Goal: Task Accomplishment & Management: Complete application form

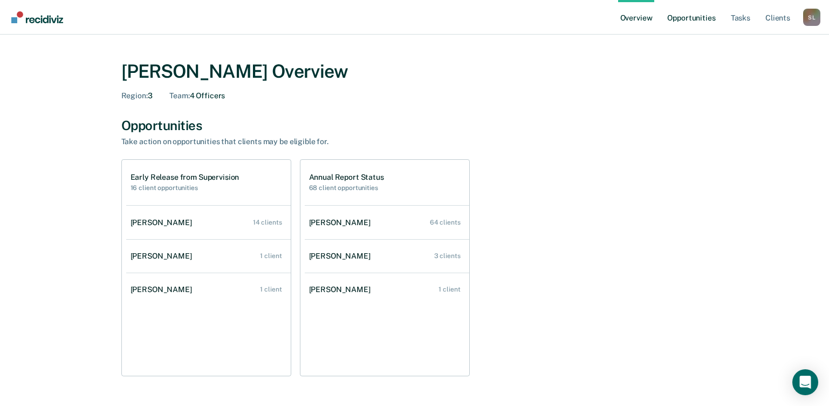
click at [688, 19] on link "Opportunities" at bounding box center [691, 17] width 52 height 35
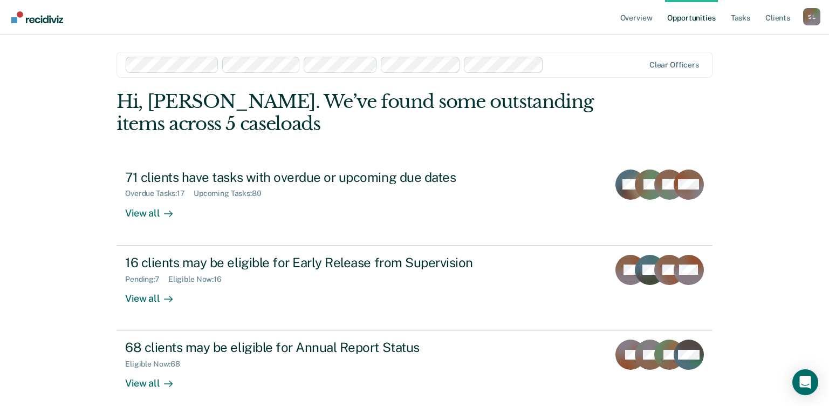
scroll to position [53, 0]
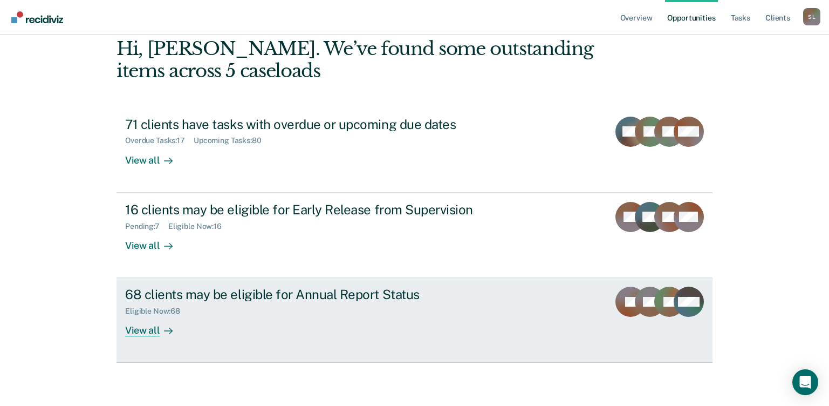
click at [139, 332] on div "View all" at bounding box center [155, 326] width 60 height 21
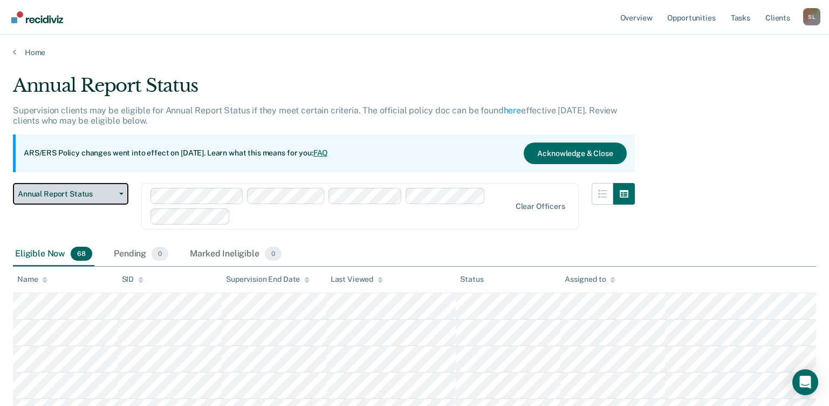
click at [122, 191] on button "Annual Report Status" at bounding box center [70, 194] width 115 height 22
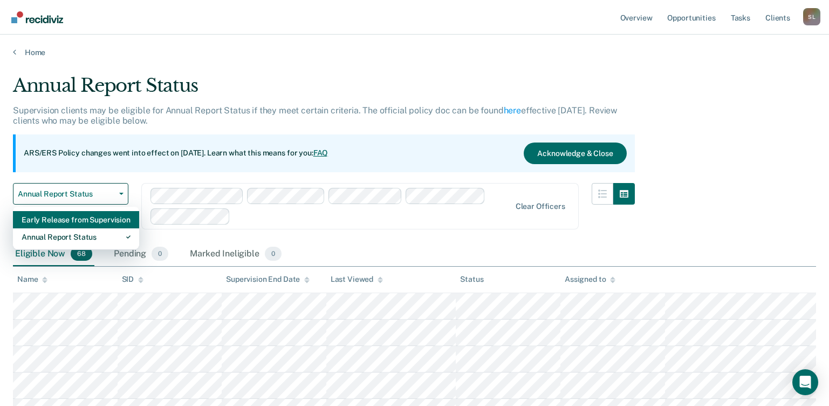
click at [94, 225] on div "Early Release from Supervision" at bounding box center [76, 219] width 109 height 17
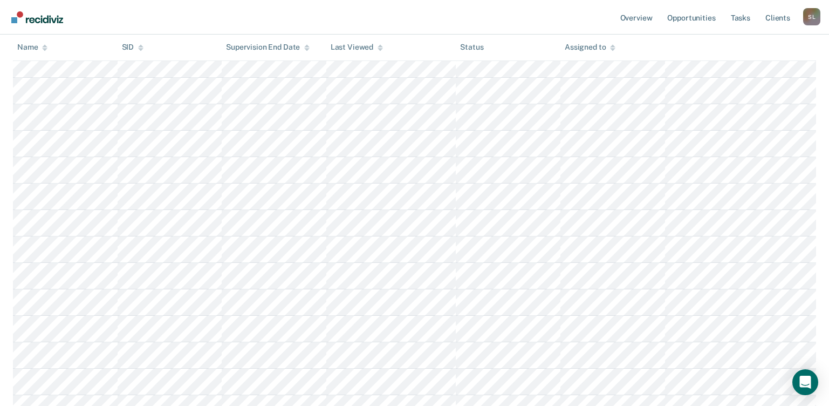
scroll to position [388, 0]
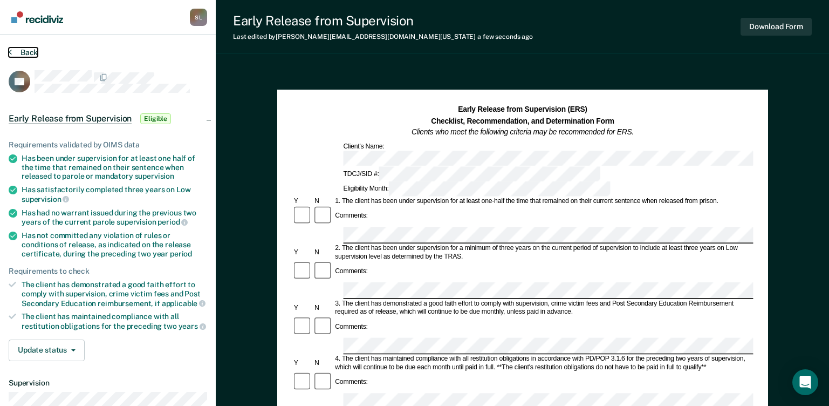
click at [25, 54] on button "Back" at bounding box center [23, 52] width 29 height 10
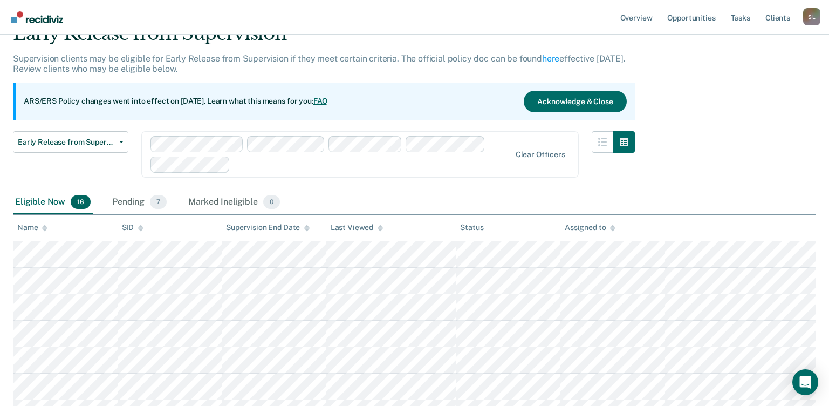
scroll to position [53, 0]
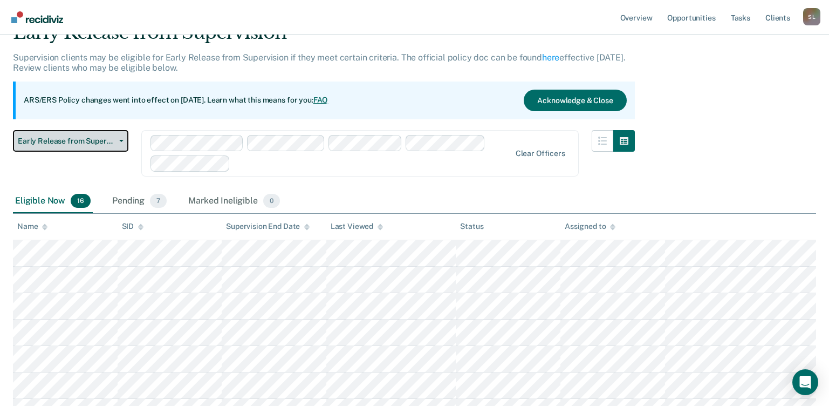
click at [114, 142] on span "Early Release from Supervision" at bounding box center [66, 140] width 97 height 9
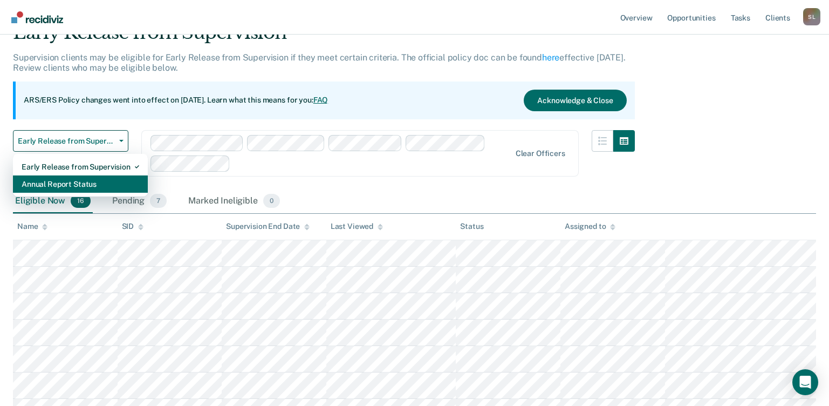
click at [100, 179] on div "Annual Report Status" at bounding box center [81, 183] width 118 height 17
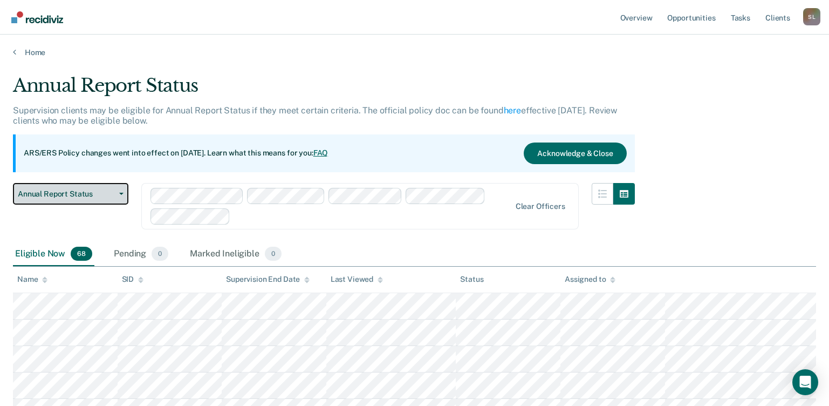
click at [102, 188] on button "Annual Report Status" at bounding box center [70, 194] width 115 height 22
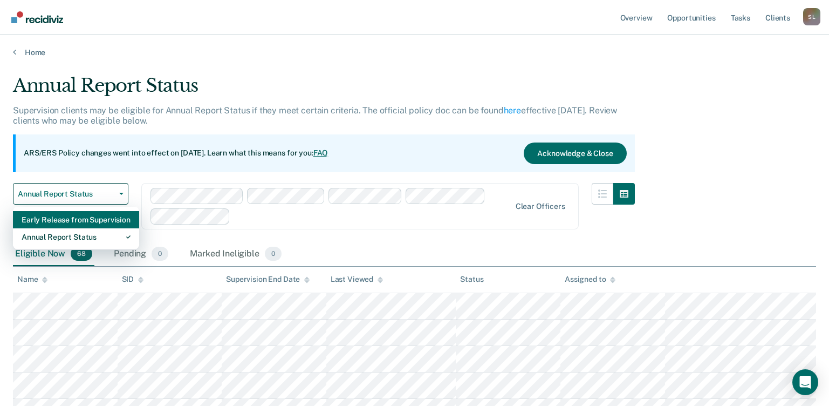
click at [99, 226] on div "Early Release from Supervision" at bounding box center [76, 219] width 109 height 17
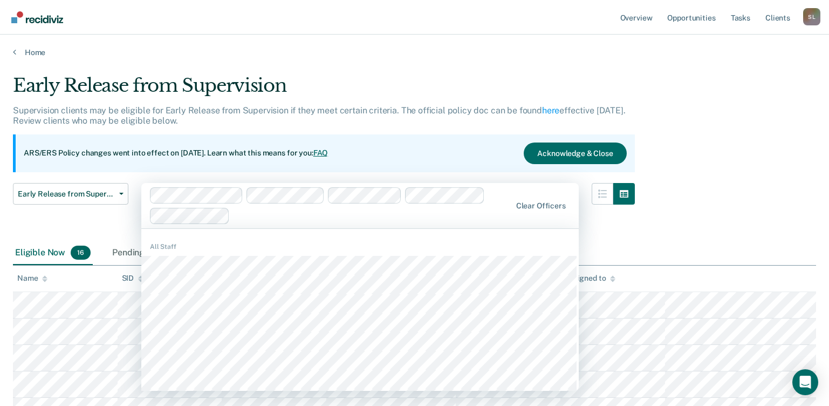
click at [683, 257] on div "Eligible Now 16 Pending 7 Marked Ineligible 0" at bounding box center [414, 253] width 803 height 24
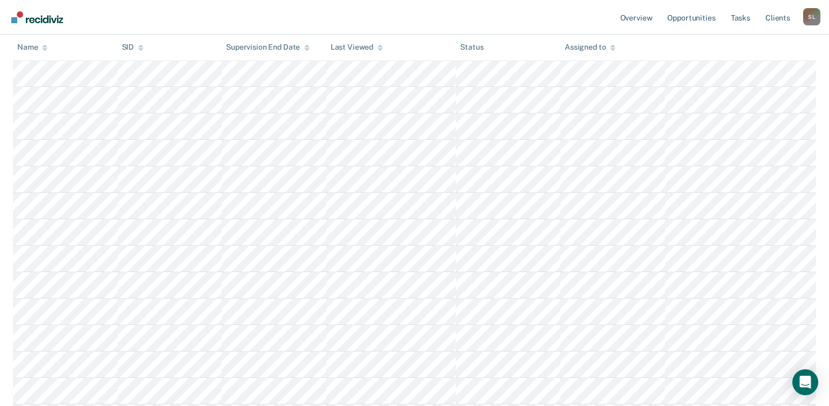
scroll to position [359, 0]
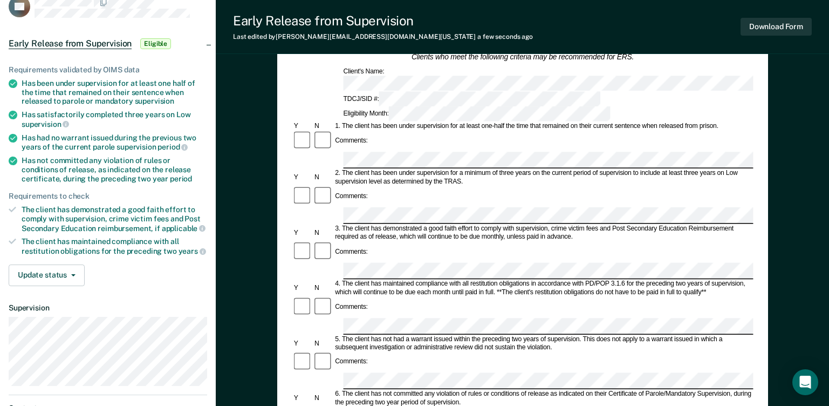
scroll to position [74, 0]
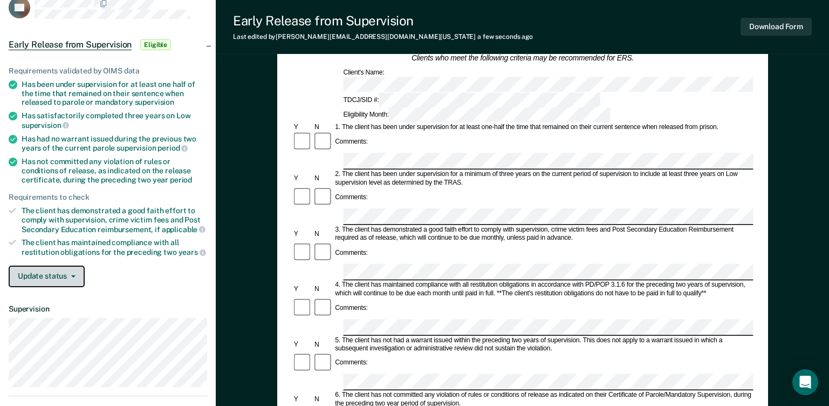
click at [57, 279] on button "Update status" at bounding box center [47, 276] width 76 height 22
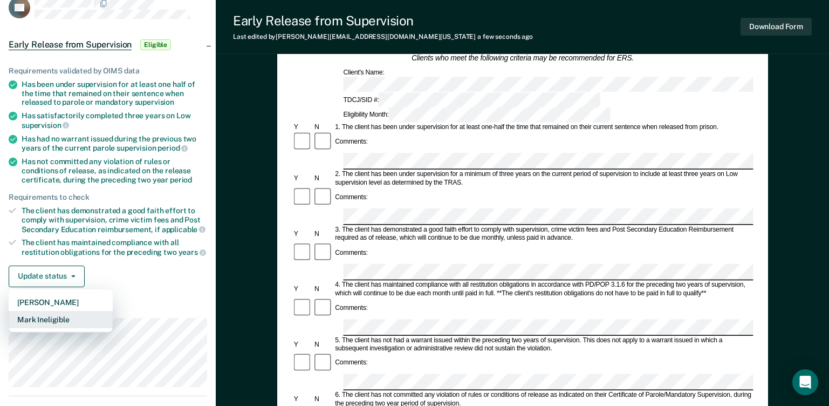
click at [51, 321] on button "Mark Ineligible" at bounding box center [61, 319] width 104 height 17
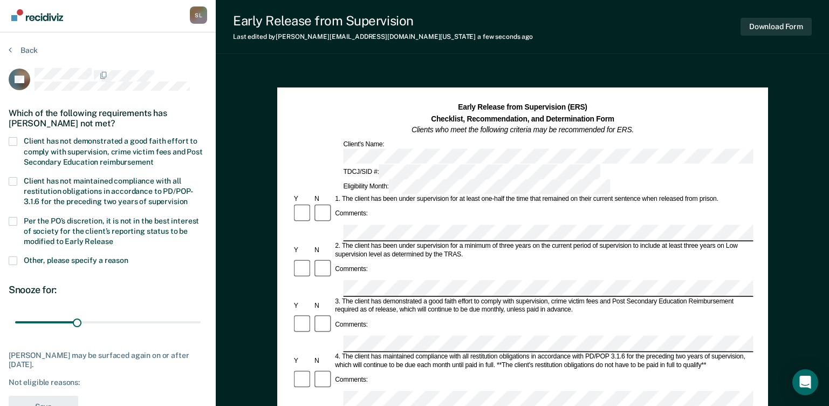
scroll to position [0, 0]
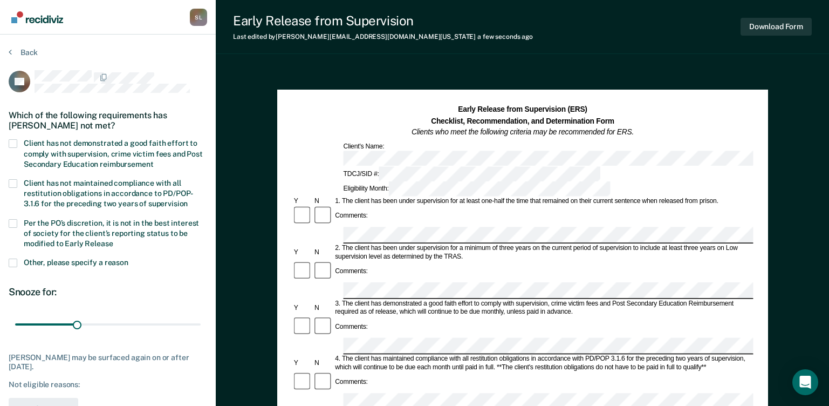
click at [15, 222] on span at bounding box center [13, 223] width 9 height 9
click at [113, 239] on input "Per the PO’s discretion, it is not in the best interest of society for the clie…" at bounding box center [113, 239] width 0 height 0
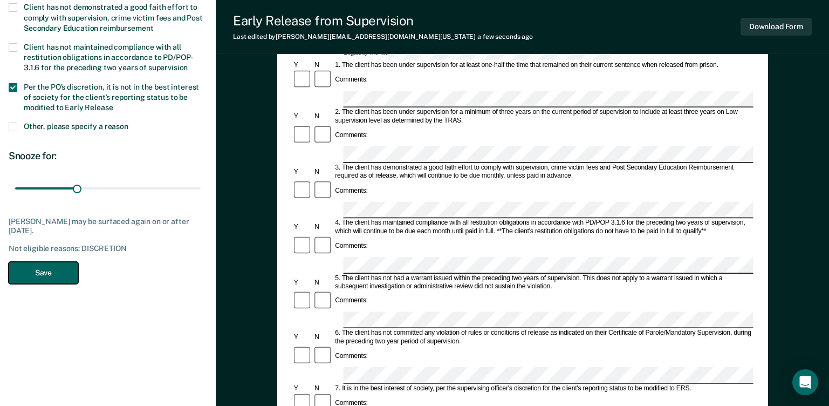
click at [52, 271] on button "Save" at bounding box center [44, 273] width 70 height 22
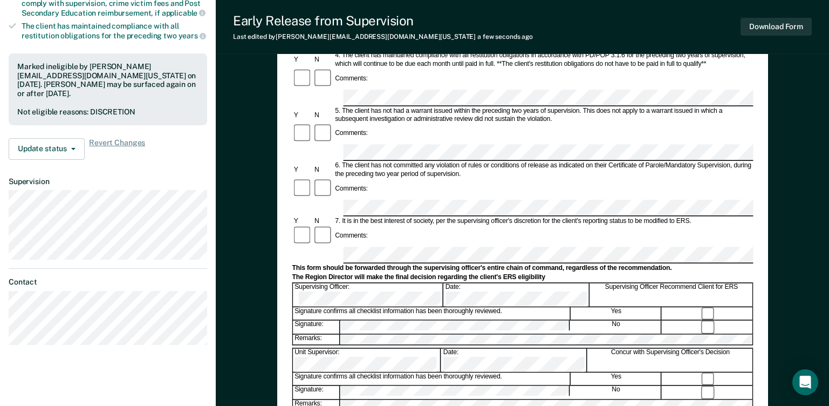
scroll to position [408, 0]
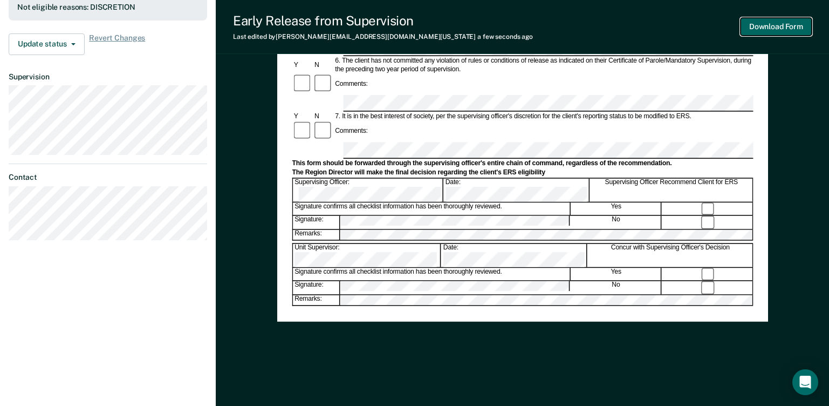
click at [775, 26] on button "Download Form" at bounding box center [776, 27] width 71 height 18
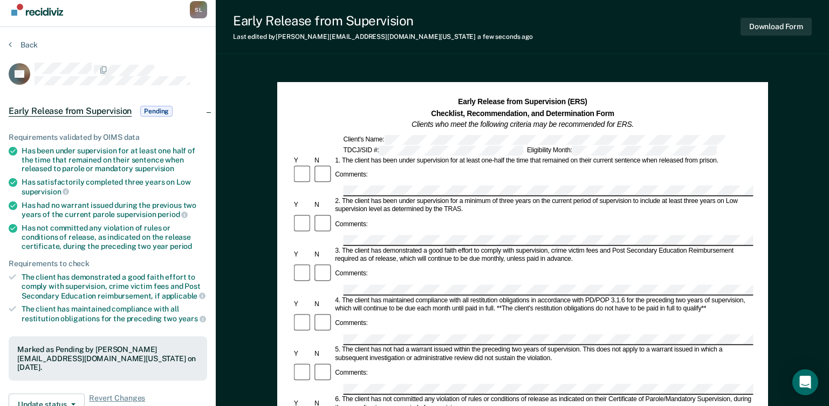
scroll to position [0, 0]
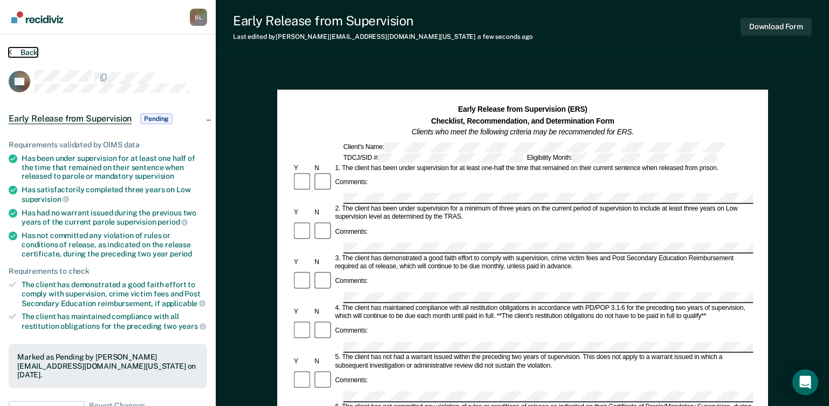
click at [17, 51] on button "Back" at bounding box center [23, 52] width 29 height 10
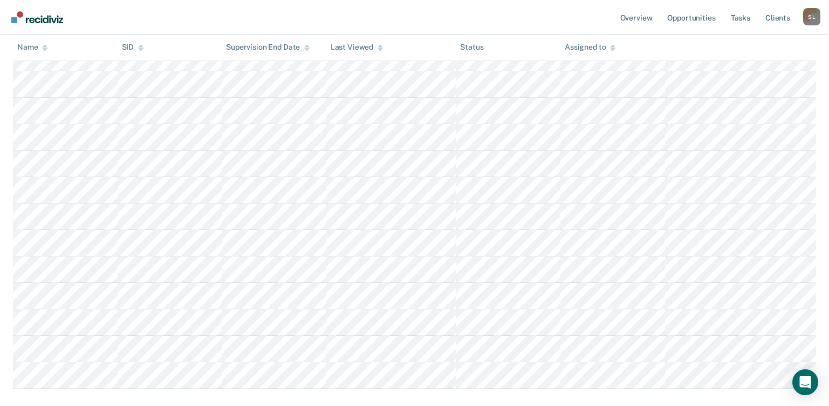
scroll to position [361, 0]
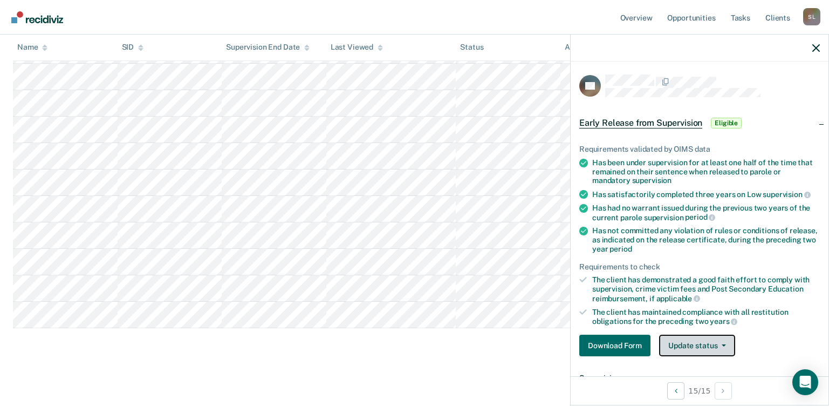
click at [717, 346] on button "Update status" at bounding box center [697, 345] width 76 height 22
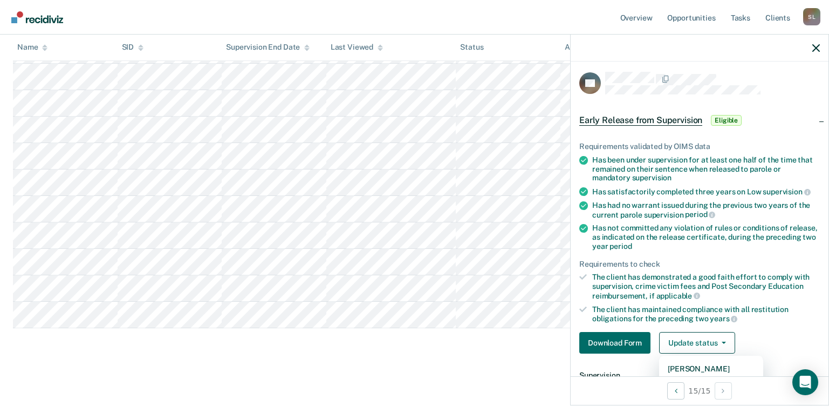
scroll to position [146, 0]
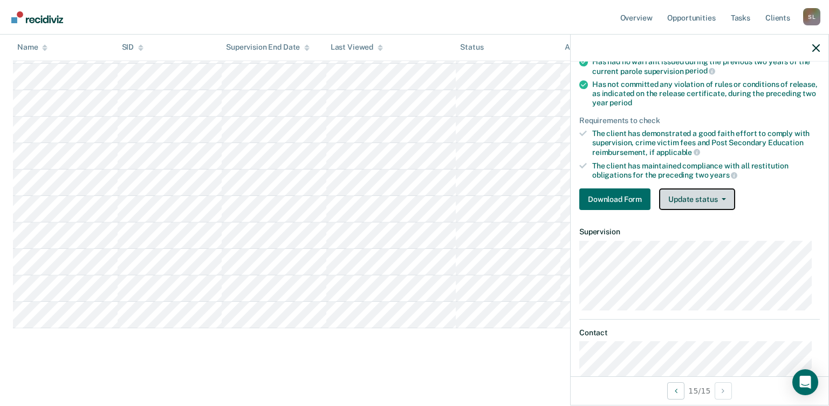
click at [718, 201] on button "Update status" at bounding box center [697, 199] width 76 height 22
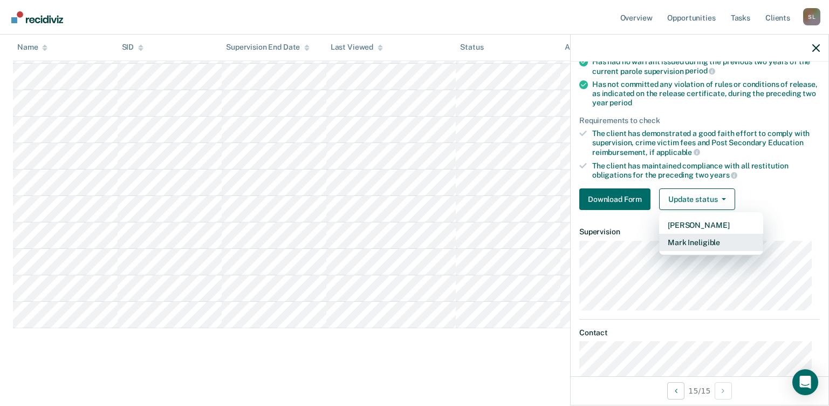
click at [700, 242] on button "Mark Ineligible" at bounding box center [711, 242] width 104 height 17
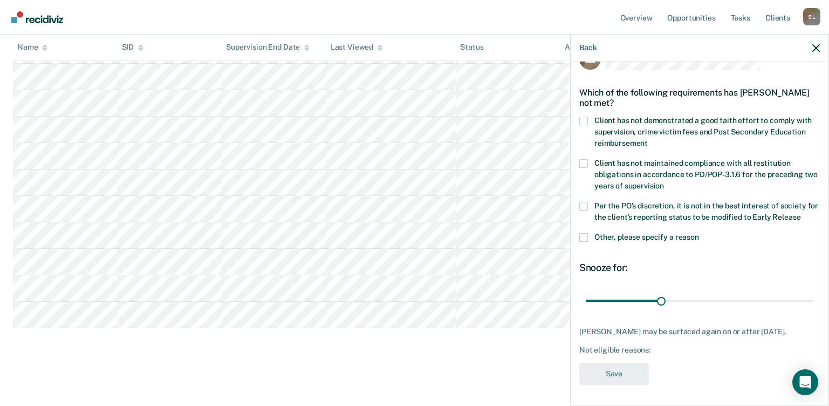
click at [588, 207] on label "Per the PO’s discretion, it is not in the best interest of society for the clie…" at bounding box center [699, 213] width 241 height 23
click at [800, 213] on input "Per the PO’s discretion, it is not in the best interest of society for the clie…" at bounding box center [800, 213] width 0 height 0
click at [622, 376] on button "Save" at bounding box center [614, 373] width 70 height 22
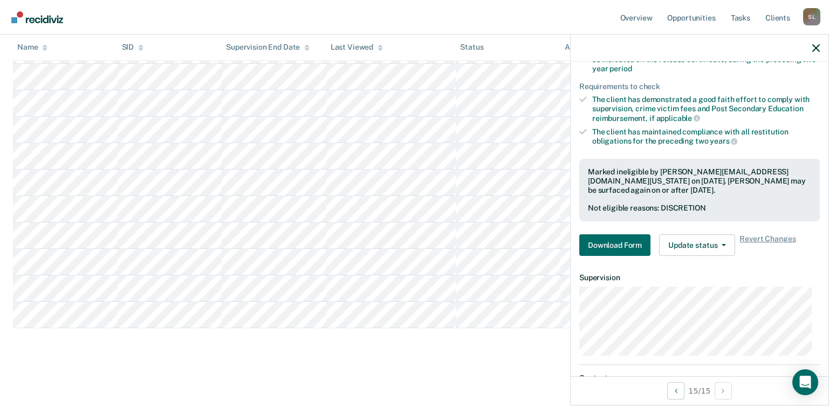
scroll to position [256, 0]
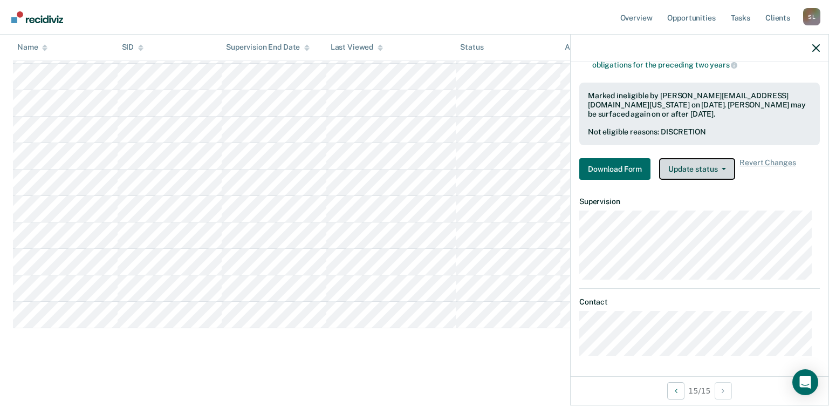
click at [695, 168] on button "Update status" at bounding box center [697, 169] width 76 height 22
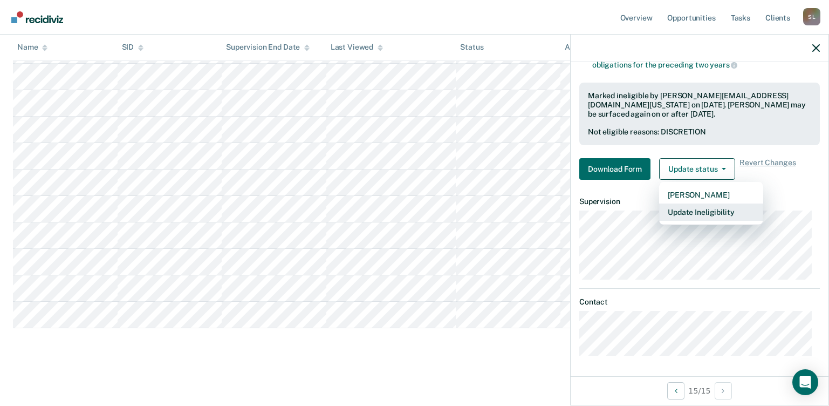
click at [697, 216] on button "Update Ineligibility" at bounding box center [711, 211] width 104 height 17
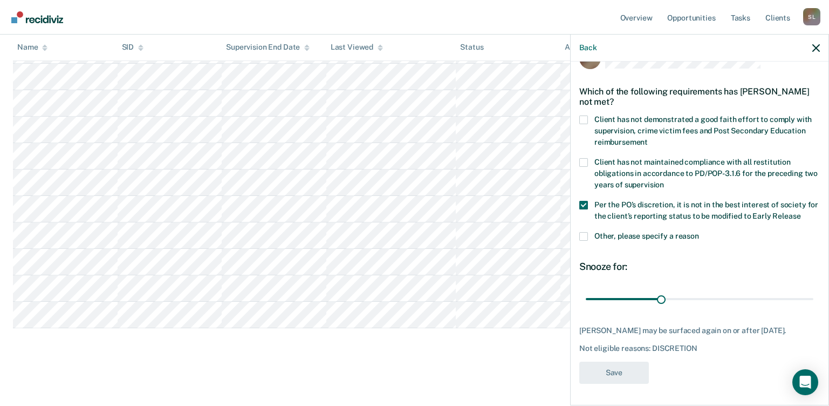
click at [697, 216] on span "Per the PO’s discretion, it is not in the best interest of society for the clie…" at bounding box center [706, 210] width 224 height 20
click at [800, 212] on input "Per the PO’s discretion, it is not in the best interest of society for the clie…" at bounding box center [800, 212] width 0 height 0
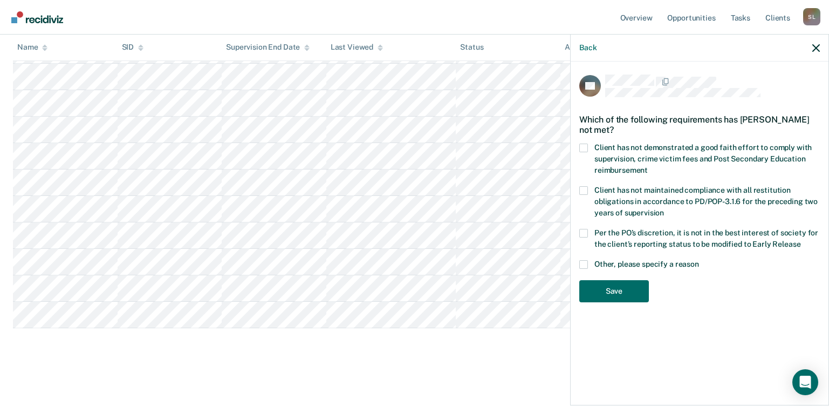
click at [584, 232] on span at bounding box center [583, 233] width 9 height 9
click at [800, 240] on input "Per the PO’s discretion, it is not in the best interest of society for the clie…" at bounding box center [800, 240] width 0 height 0
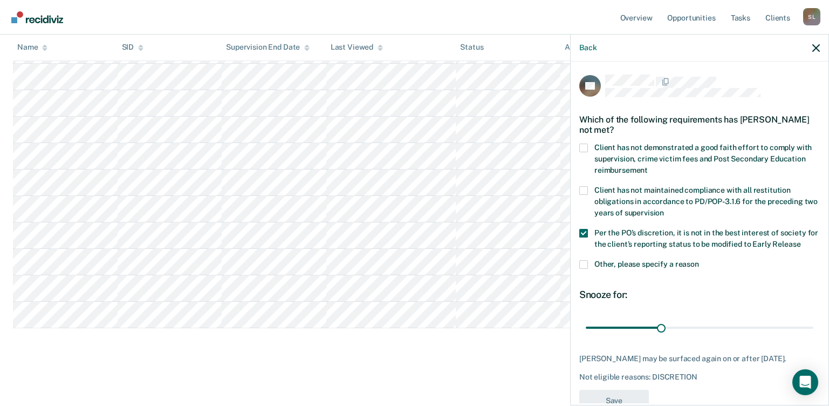
scroll to position [27, 0]
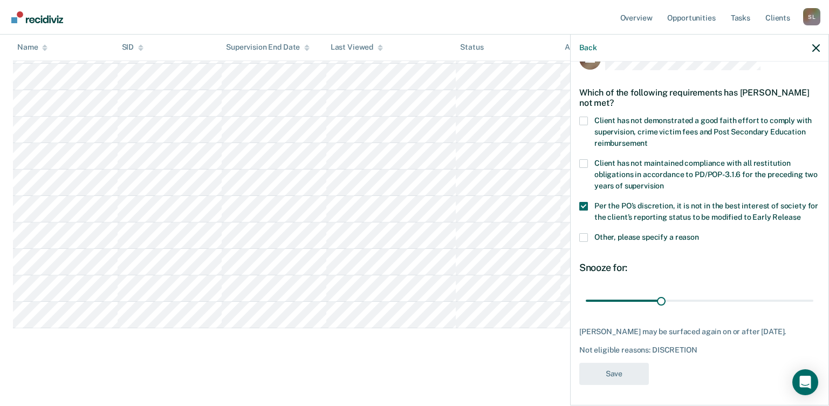
click at [590, 233] on label "Other, please specify a reason" at bounding box center [699, 238] width 241 height 11
click at [699, 233] on input "Other, please specify a reason" at bounding box center [699, 233] width 0 height 0
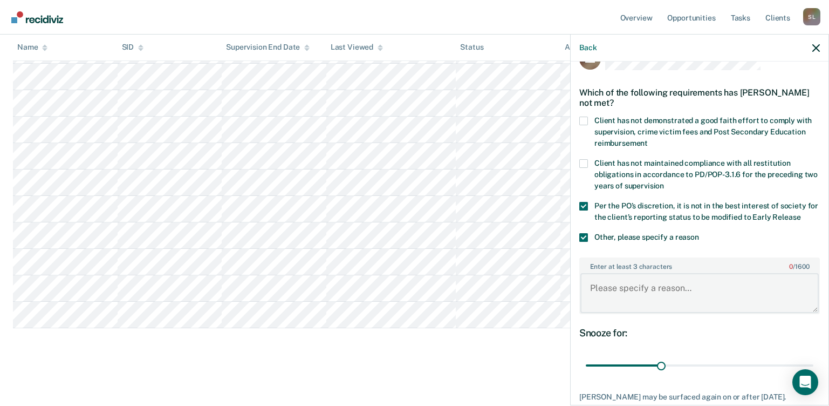
click at [617, 287] on textarea "Enter at least 3 characters 0 / 1600" at bounding box center [699, 293] width 238 height 40
type textarea "Registered SO"
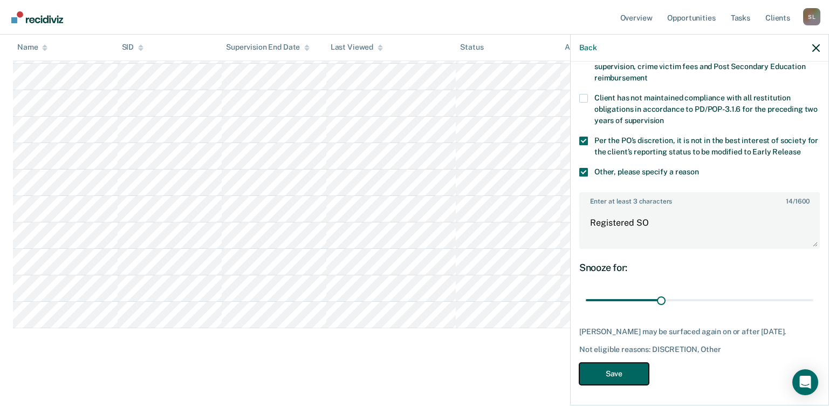
click at [611, 369] on button "Save" at bounding box center [614, 373] width 70 height 22
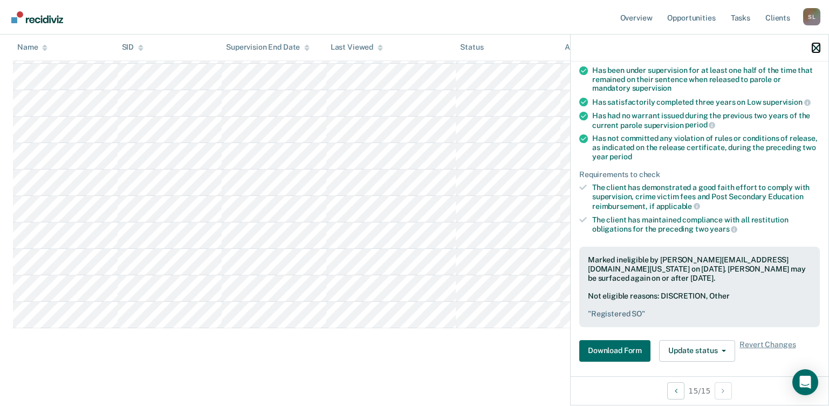
click at [819, 51] on icon "button" at bounding box center [816, 48] width 8 height 8
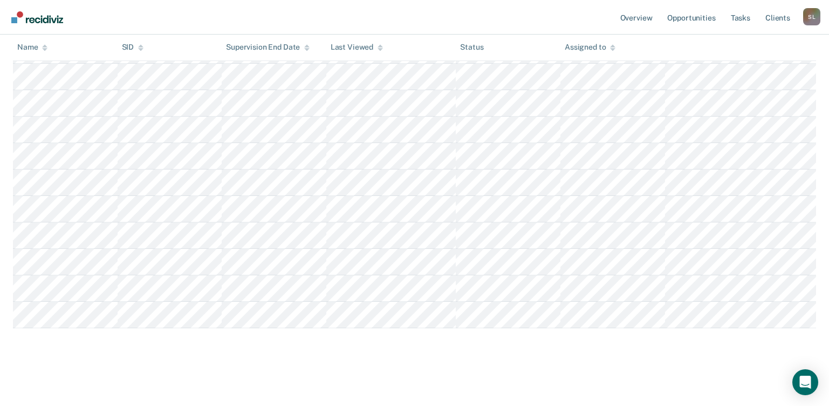
scroll to position [0, 0]
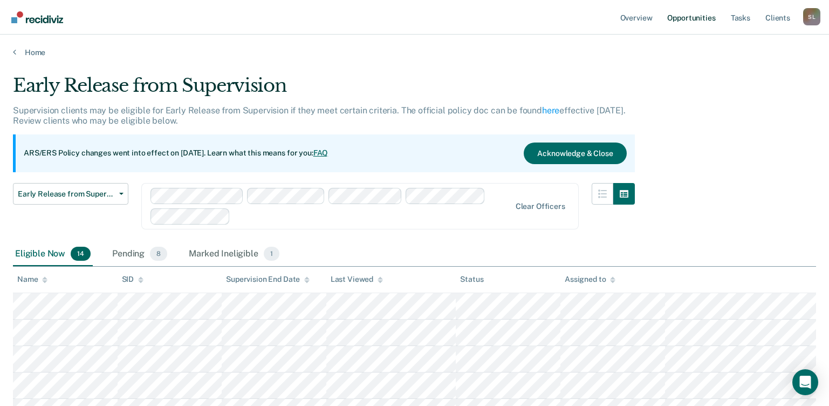
click at [673, 16] on link "Opportunities" at bounding box center [691, 17] width 52 height 35
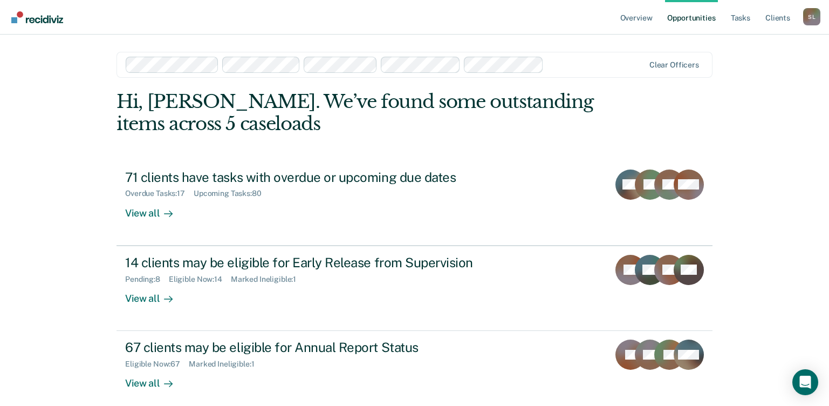
scroll to position [53, 0]
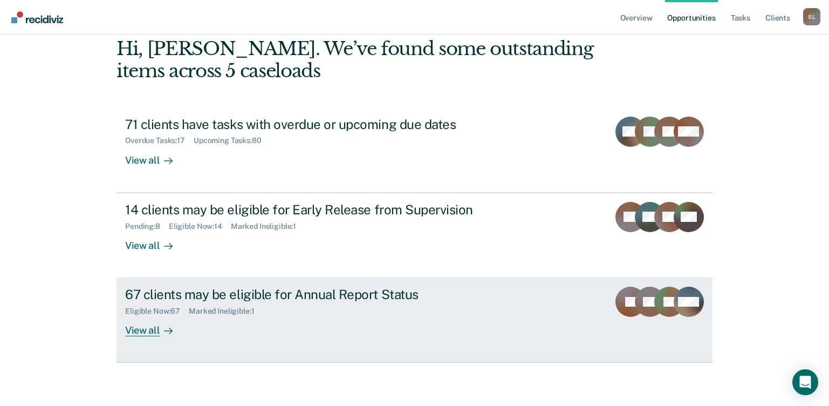
click at [142, 327] on div "View all" at bounding box center [155, 326] width 60 height 21
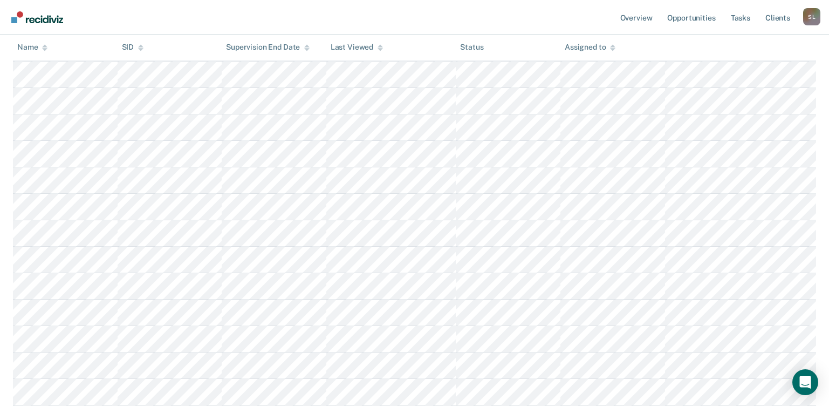
scroll to position [1290, 0]
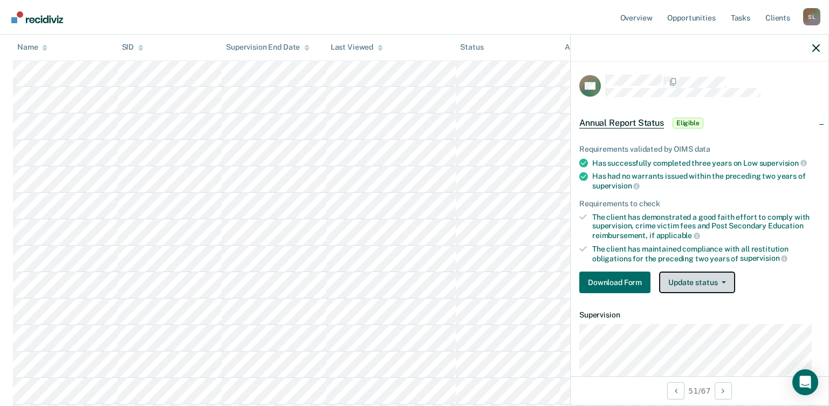
click at [725, 281] on icon "button" at bounding box center [724, 282] width 4 height 2
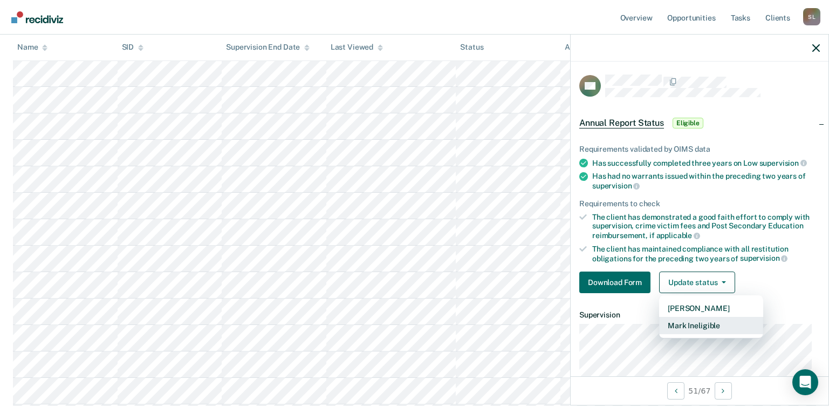
click at [702, 321] on button "Mark Ineligible" at bounding box center [711, 325] width 104 height 17
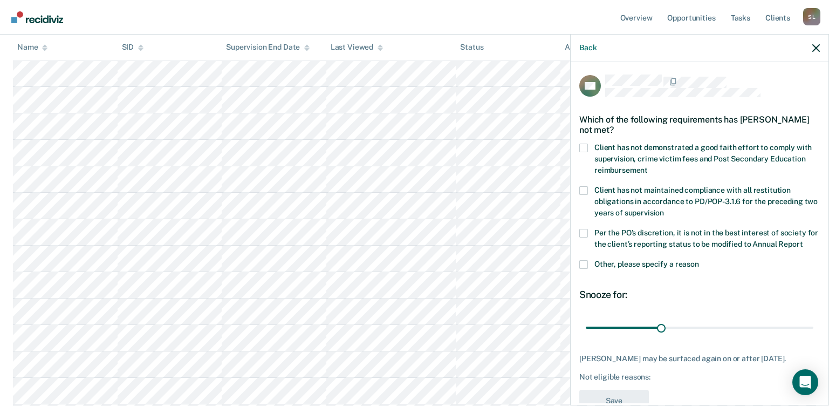
click at [585, 269] on span at bounding box center [583, 264] width 9 height 9
click at [699, 260] on input "Other, please specify a reason" at bounding box center [699, 260] width 0 height 0
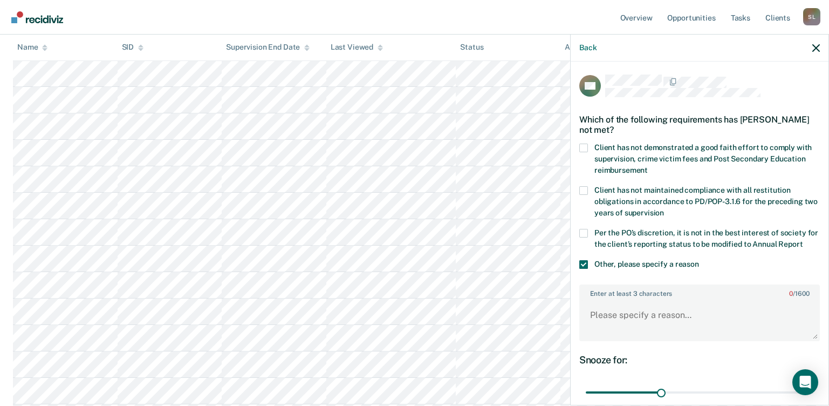
click at [586, 231] on span at bounding box center [583, 233] width 9 height 9
click at [803, 240] on input "Per the PO’s discretion, it is not in the best interest of society for the clie…" at bounding box center [803, 240] width 0 height 0
click at [607, 313] on textarea "Enter at least 3 characters 0 / 1600" at bounding box center [699, 320] width 238 height 40
type textarea "Registered child SO"
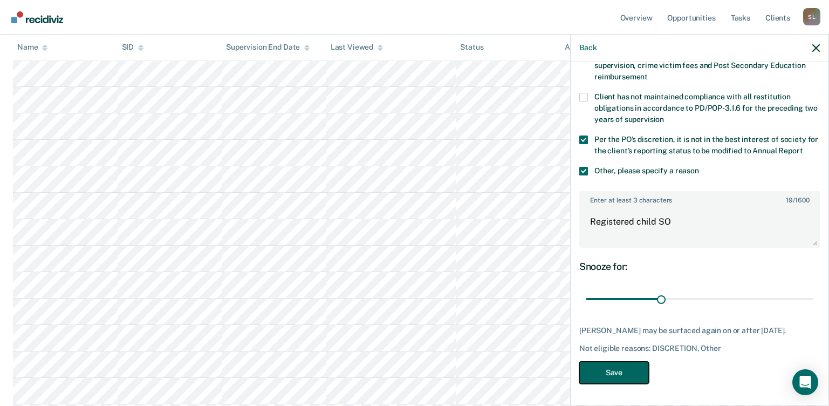
click at [607, 369] on button "Save" at bounding box center [614, 372] width 70 height 22
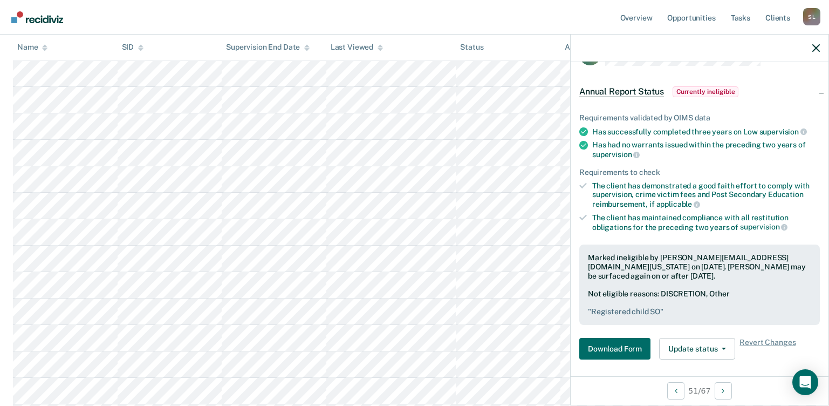
scroll to position [0, 0]
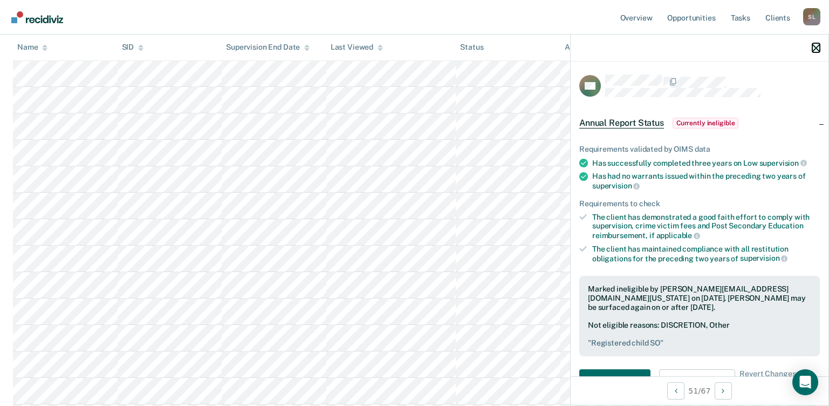
click at [817, 50] on icon "button" at bounding box center [816, 48] width 8 height 8
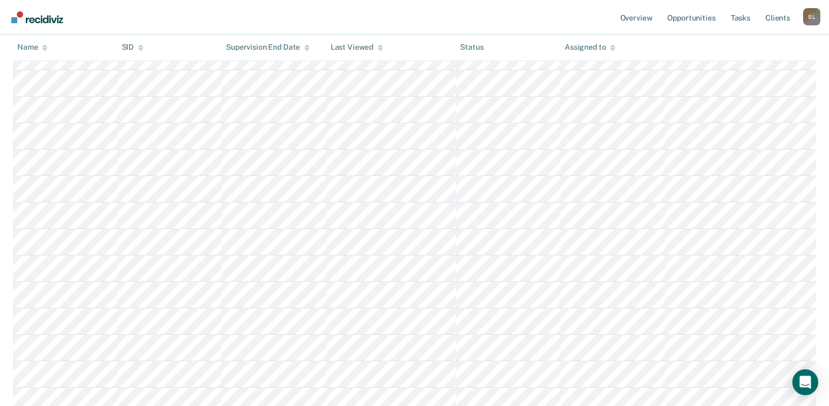
scroll to position [1455, 0]
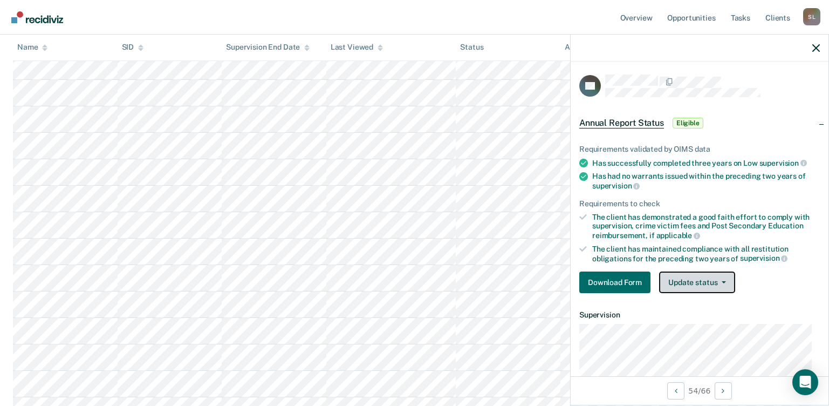
click at [726, 283] on button "Update status" at bounding box center [697, 282] width 76 height 22
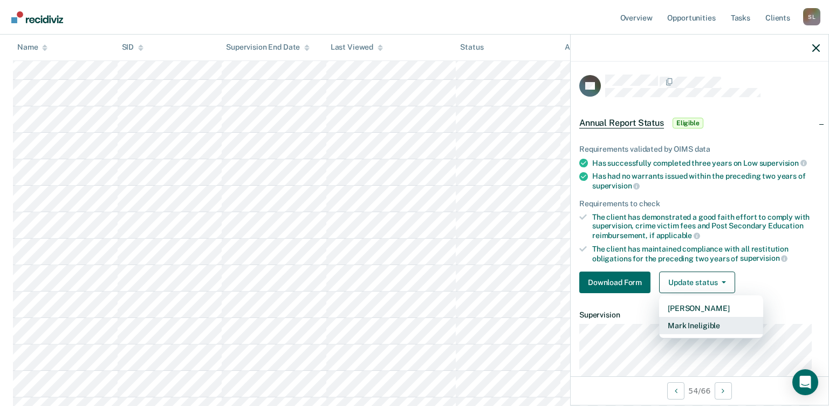
click at [711, 331] on button "Mark Ineligible" at bounding box center [711, 325] width 104 height 17
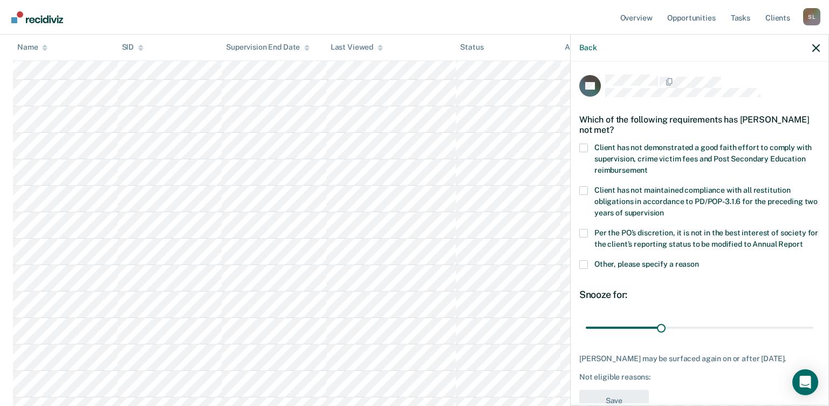
click at [583, 269] on span at bounding box center [583, 264] width 9 height 9
click at [699, 260] on input "Other, please specify a reason" at bounding box center [699, 260] width 0 height 0
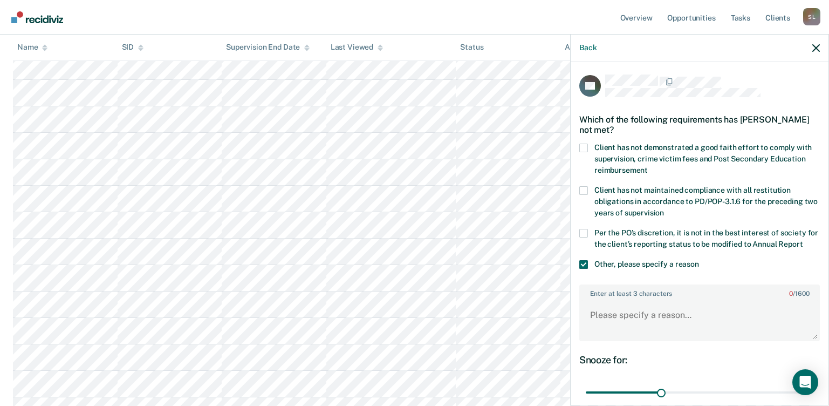
click at [580, 235] on span at bounding box center [583, 233] width 9 height 9
click at [803, 240] on input "Per the PO’s discretion, it is not in the best interest of society for the clie…" at bounding box center [803, 240] width 0 height 0
drag, startPoint x: 645, startPoint y: 303, endPoint x: 645, endPoint y: 324, distance: 20.5
click at [645, 297] on label "Enter at least 3 characters 0 / 1600" at bounding box center [699, 291] width 238 height 12
click at [645, 305] on textarea "Enter at least 3 characters 0 / 1600" at bounding box center [699, 320] width 238 height 40
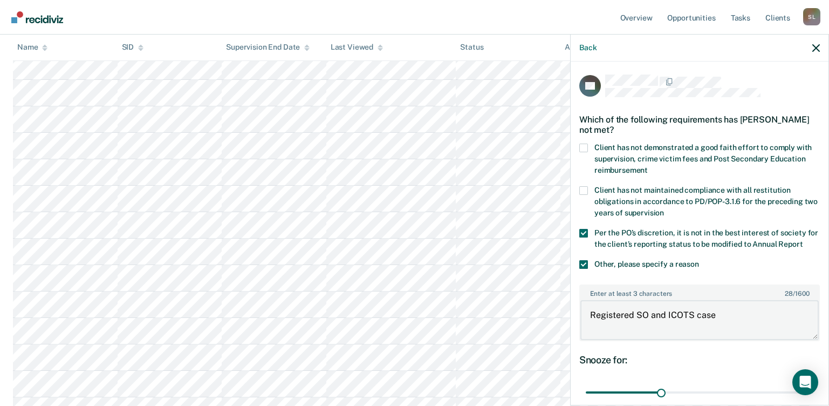
scroll to position [1100, 0]
type textarea "Registered SO and ICOTS case"
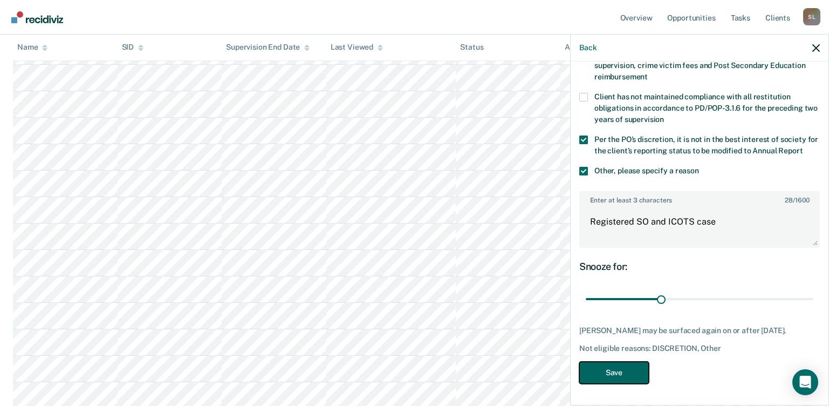
click at [622, 381] on button "Save" at bounding box center [614, 372] width 70 height 22
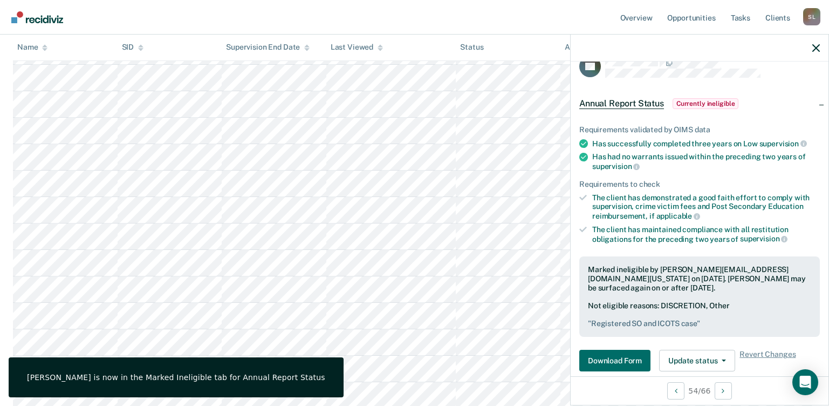
scroll to position [0, 0]
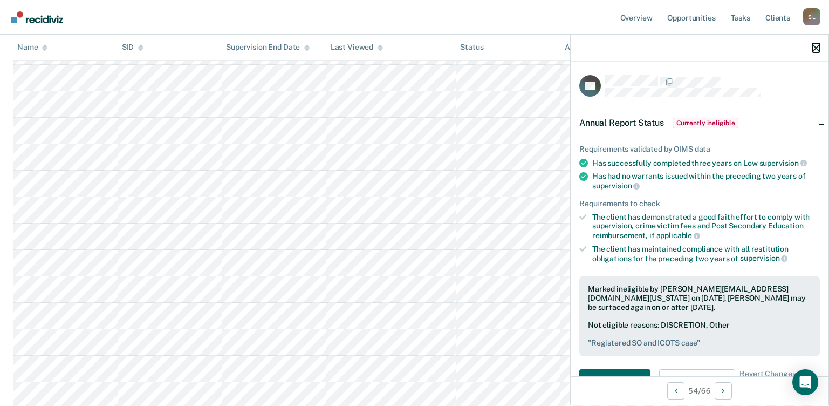
click at [814, 50] on icon "button" at bounding box center [816, 48] width 8 height 8
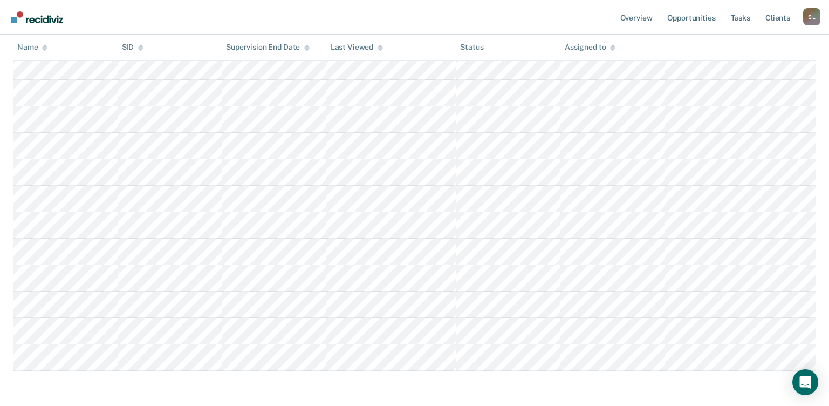
scroll to position [1683, 0]
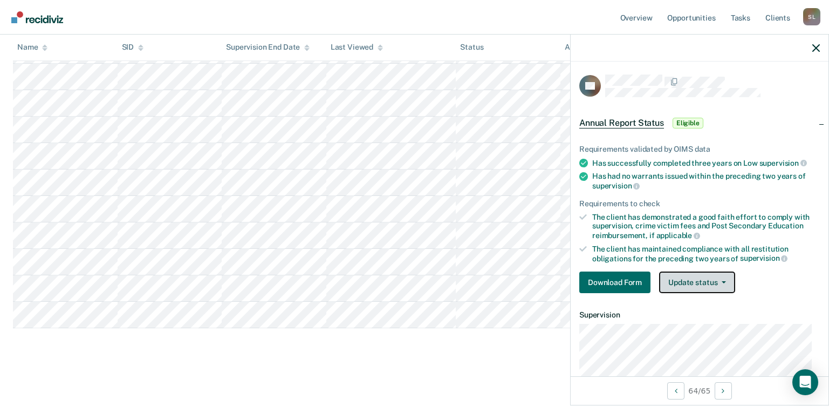
click at [730, 280] on button "Update status" at bounding box center [697, 282] width 76 height 22
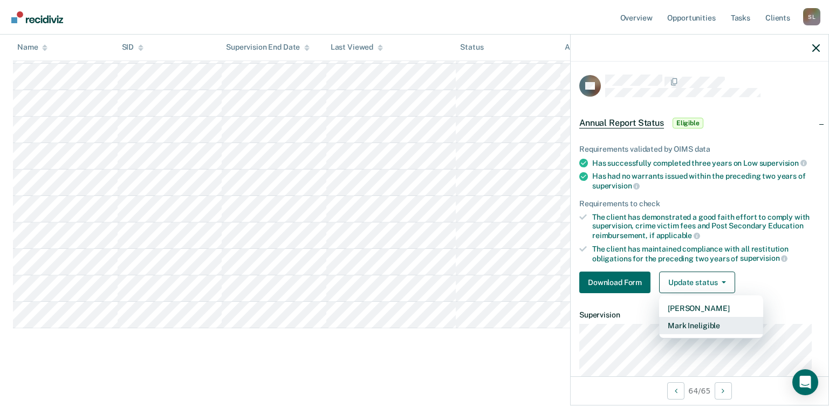
click at [708, 323] on button "Mark Ineligible" at bounding box center [711, 325] width 104 height 17
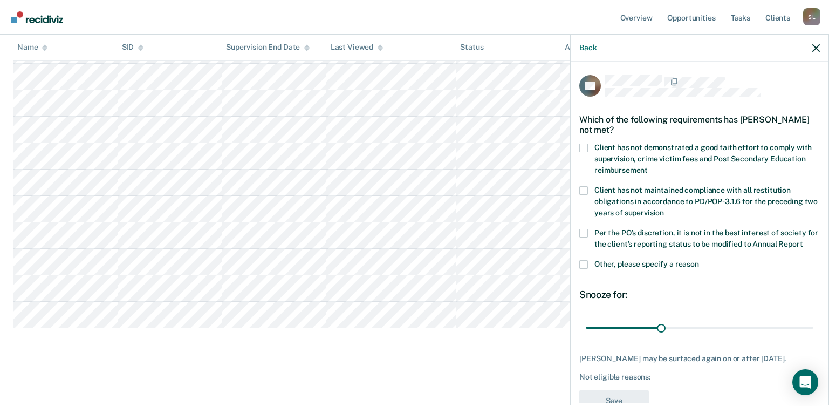
click at [586, 269] on span at bounding box center [583, 264] width 9 height 9
click at [699, 260] on input "Other, please specify a reason" at bounding box center [699, 260] width 0 height 0
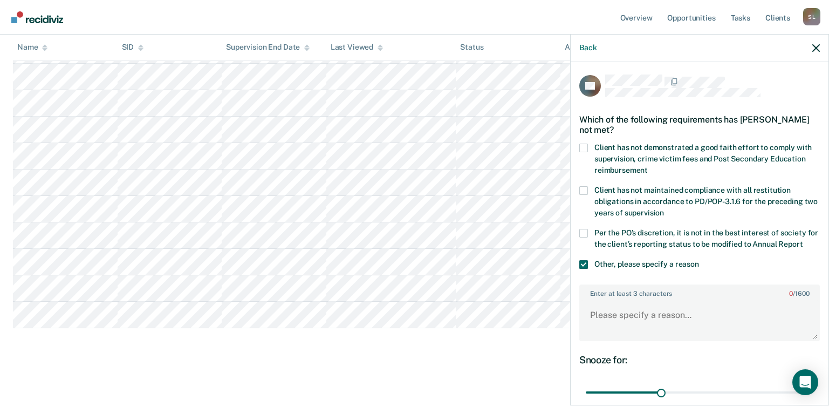
click at [590, 232] on label "Per the PO’s discretion, it is not in the best interest of society for the clie…" at bounding box center [699, 240] width 241 height 23
click at [803, 240] on input "Per the PO’s discretion, it is not in the best interest of society for the clie…" at bounding box center [803, 240] width 0 height 0
click at [600, 316] on textarea "Enter at least 3 characters 0 / 1600" at bounding box center [699, 320] width 238 height 40
type textarea "SO client"
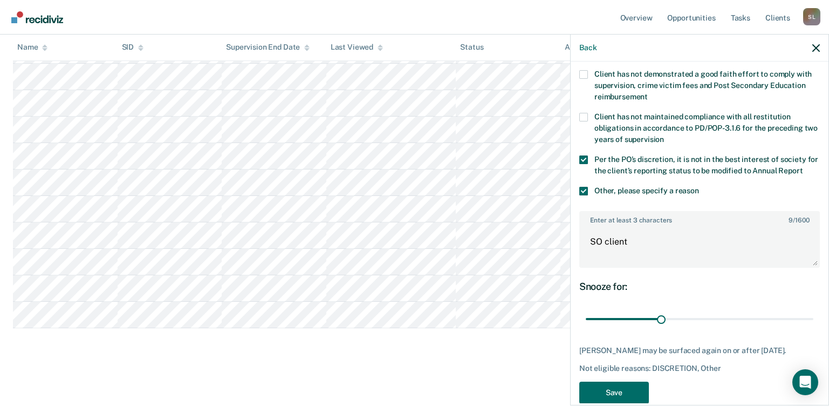
scroll to position [104, 0]
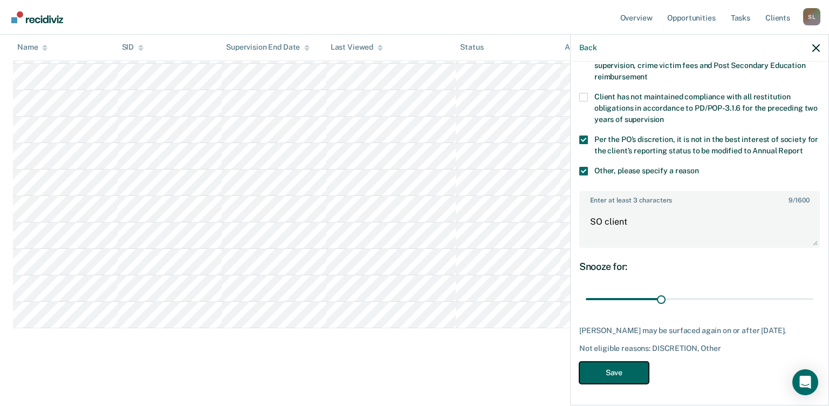
click at [610, 373] on button "Save" at bounding box center [614, 372] width 70 height 22
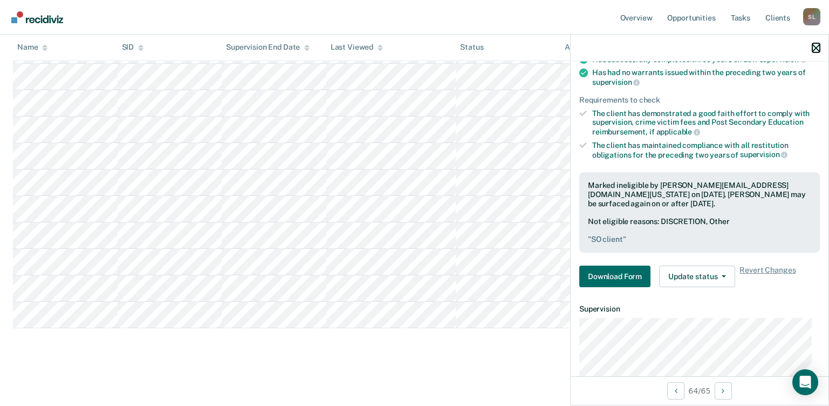
click at [817, 45] on icon "button" at bounding box center [816, 48] width 8 height 8
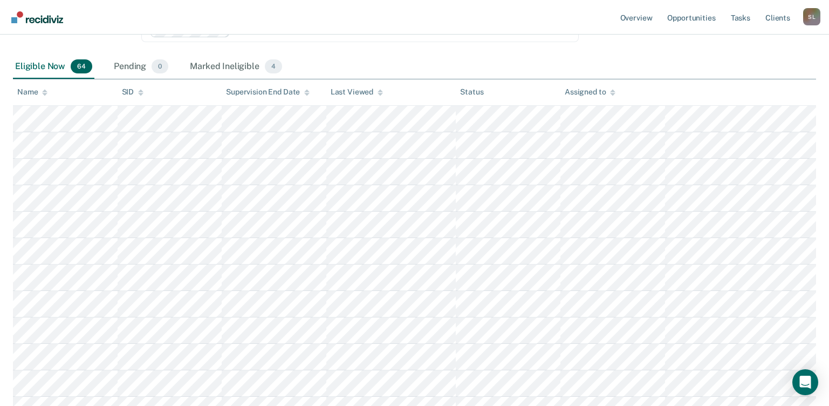
scroll to position [0, 0]
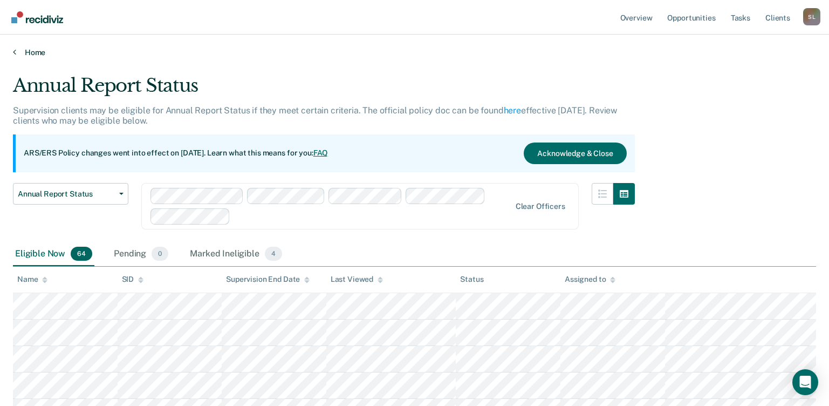
click at [35, 51] on link "Home" at bounding box center [414, 52] width 803 height 10
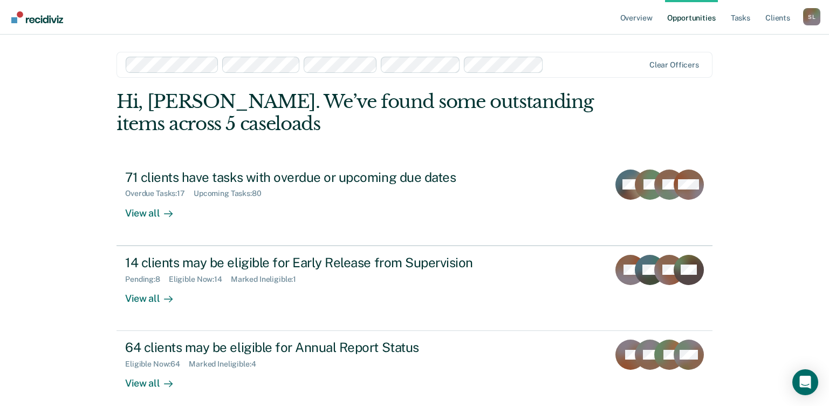
scroll to position [53, 0]
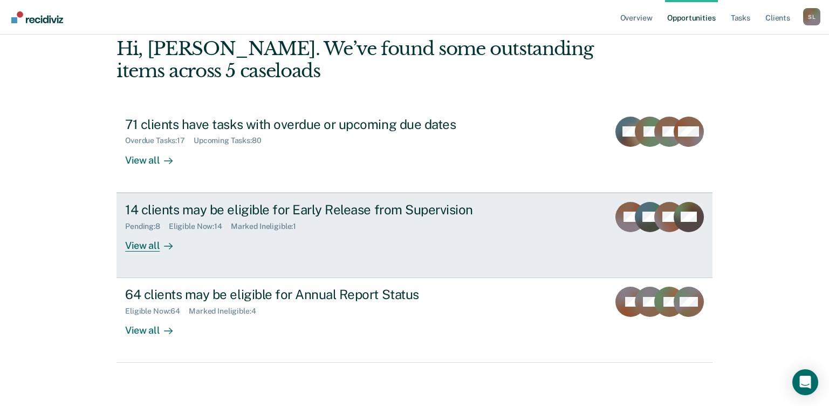
click at [142, 250] on div "View all" at bounding box center [155, 240] width 60 height 21
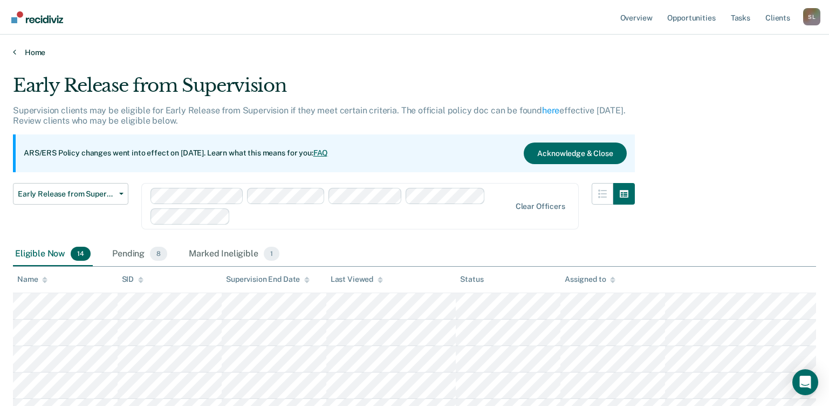
click at [25, 52] on link "Home" at bounding box center [414, 52] width 803 height 10
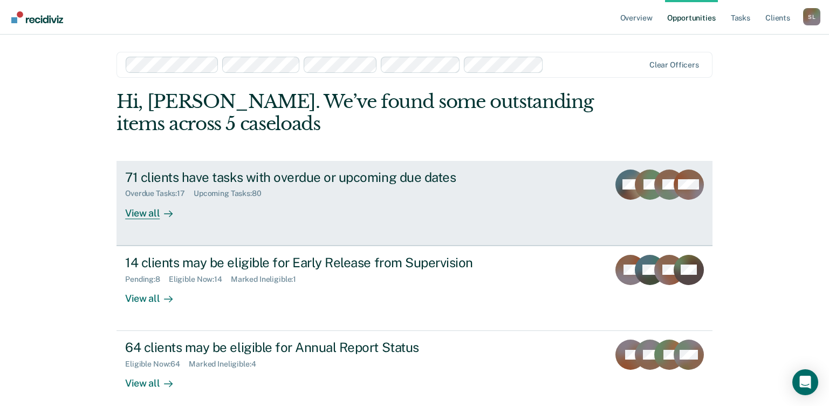
click at [140, 216] on div "View all" at bounding box center [155, 208] width 60 height 21
